Goal: Task Accomplishment & Management: Use online tool/utility

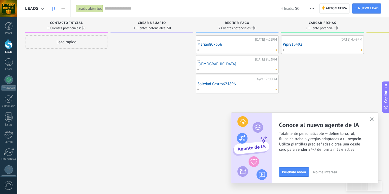
click at [329, 176] on button "No me interesa" at bounding box center [325, 172] width 29 height 8
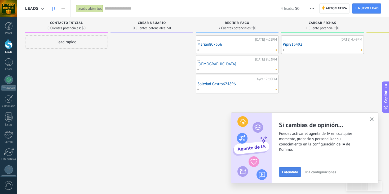
click at [298, 174] on button "Entendido" at bounding box center [290, 172] width 22 height 10
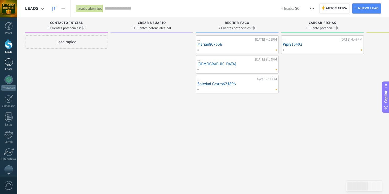
click at [9, 64] on div at bounding box center [9, 62] width 8 height 8
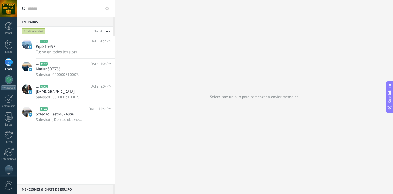
click at [106, 11] on button at bounding box center [107, 8] width 6 height 6
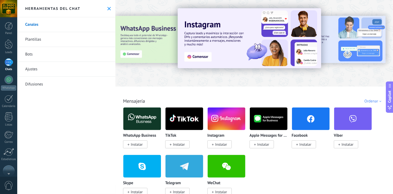
click at [39, 42] on link "Plantillas" at bounding box center [66, 39] width 98 height 15
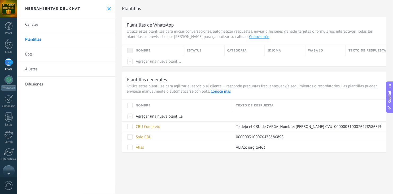
click at [33, 52] on link "Bots" at bounding box center [66, 54] width 98 height 15
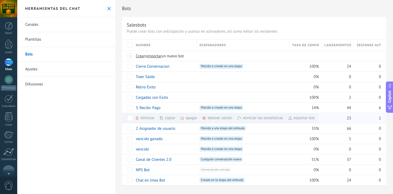
click at [295, 118] on div "exportar bot màs" at bounding box center [301, 118] width 27 height 10
